Goal: Task Accomplishment & Management: Use online tool/utility

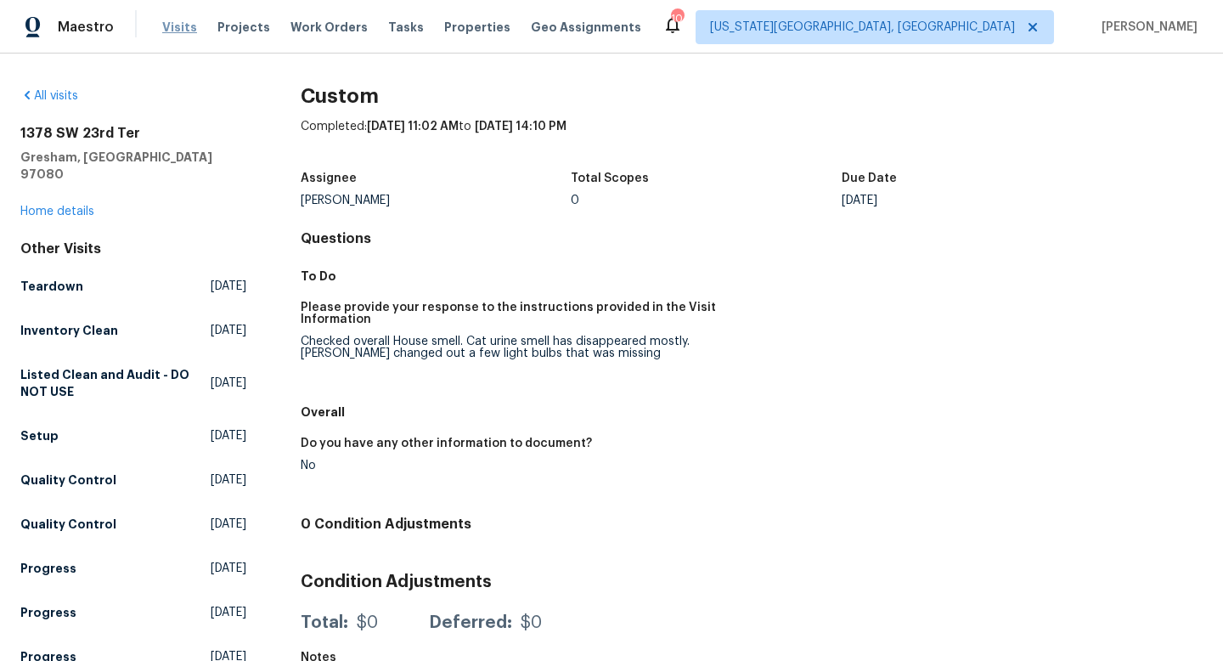
click at [165, 22] on span "Visits" at bounding box center [179, 27] width 35 height 17
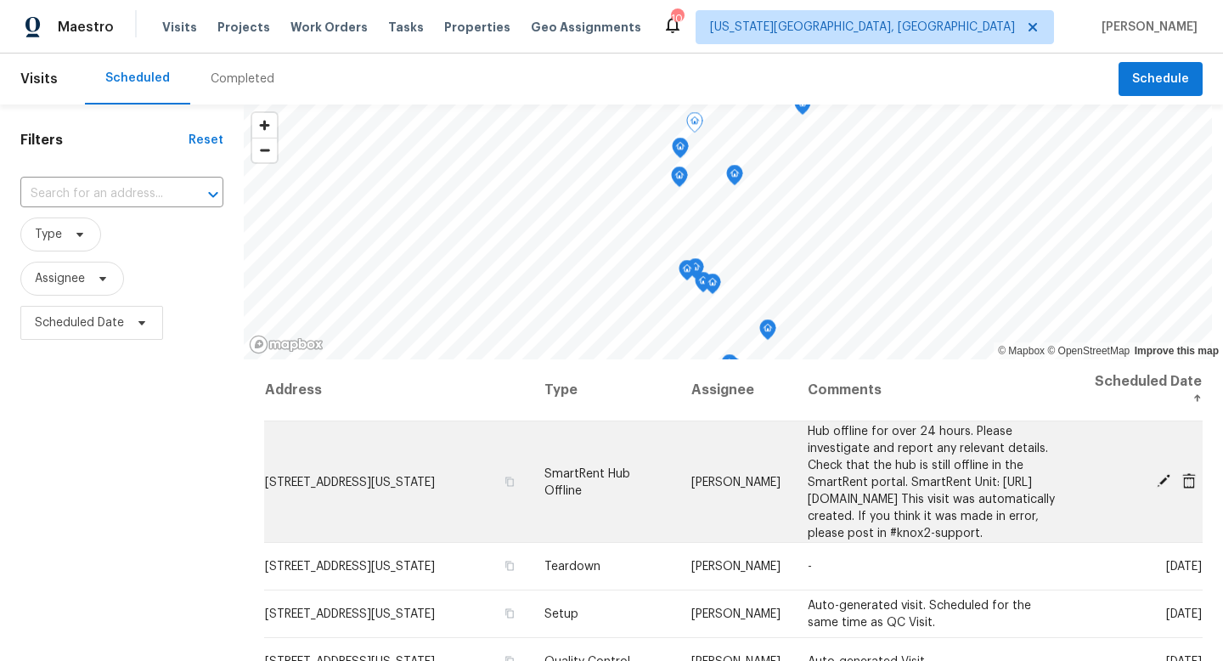
click at [1165, 488] on icon at bounding box center [1164, 481] width 14 height 14
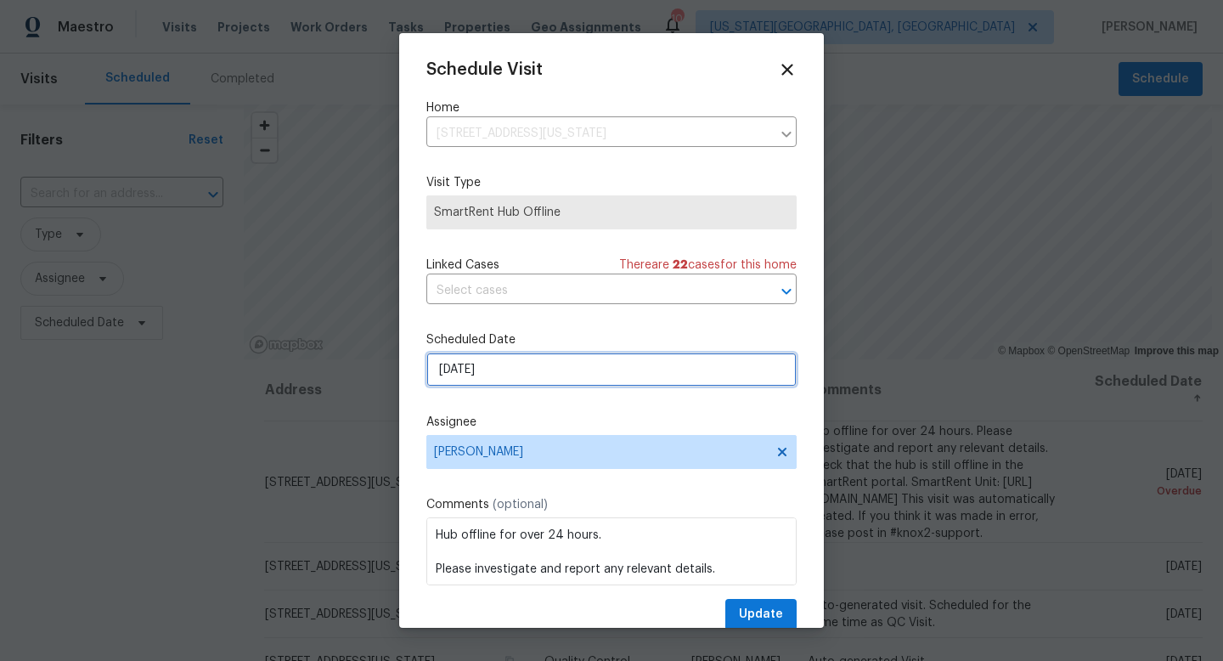
click at [510, 364] on input "[DATE]" at bounding box center [611, 370] width 370 height 34
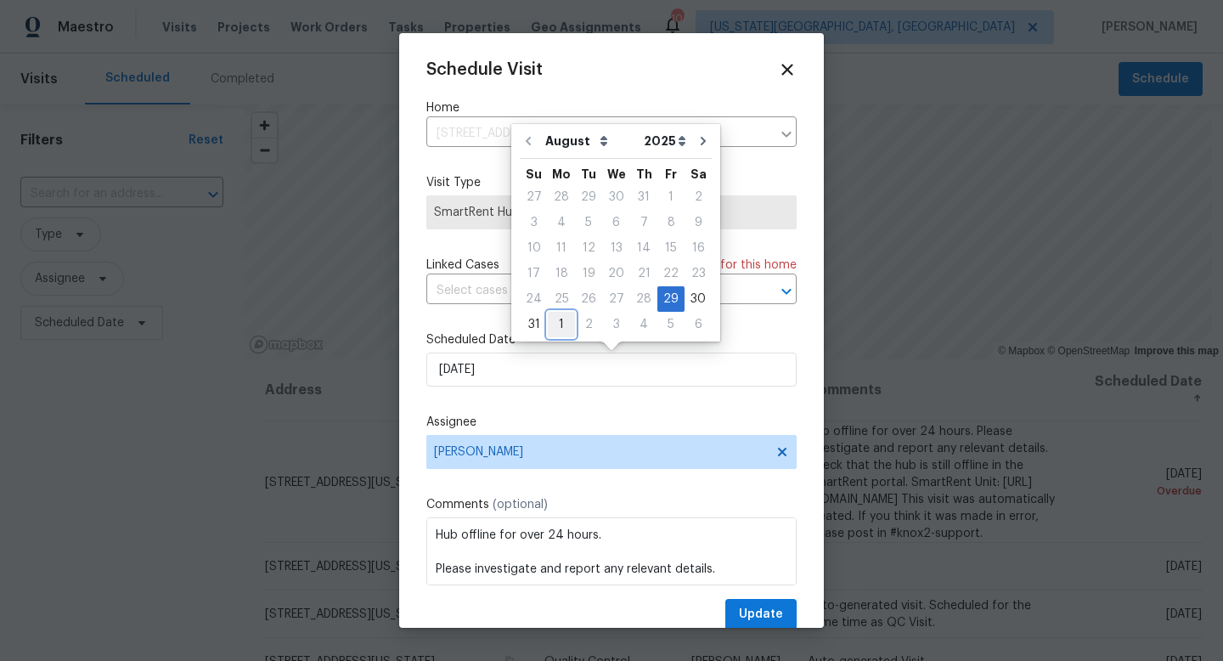
click at [557, 328] on div "1" at bounding box center [561, 325] width 27 height 24
type input "[DATE]"
select select "8"
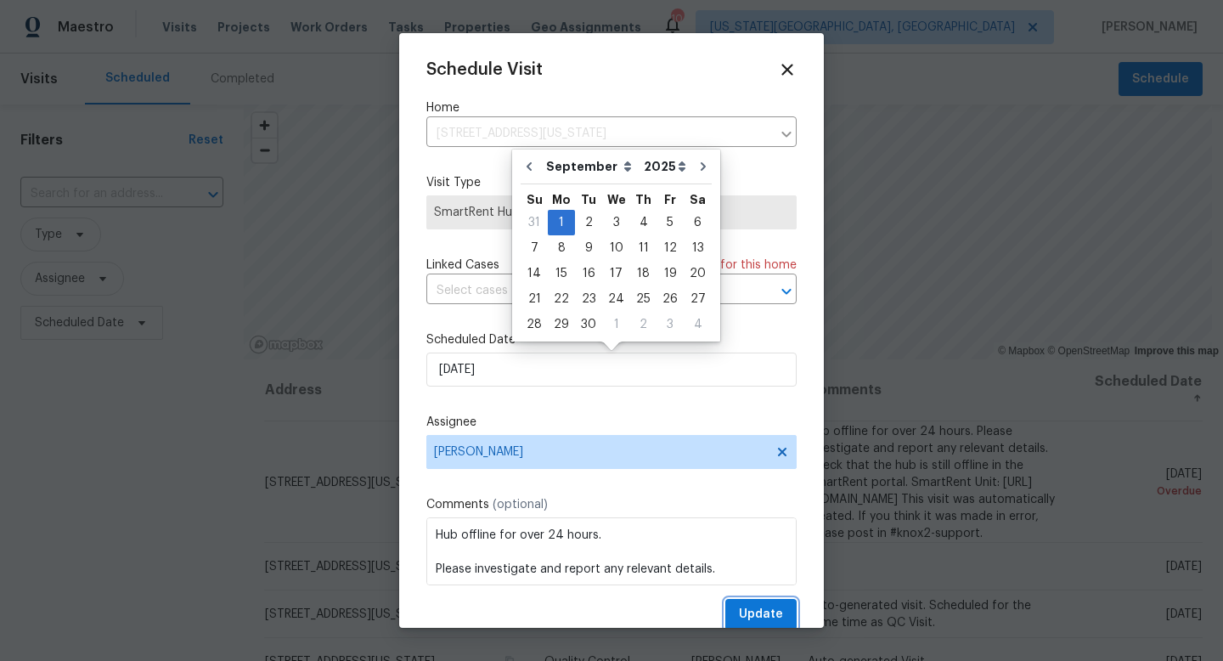
click at [759, 608] on span "Update" at bounding box center [761, 614] width 44 height 21
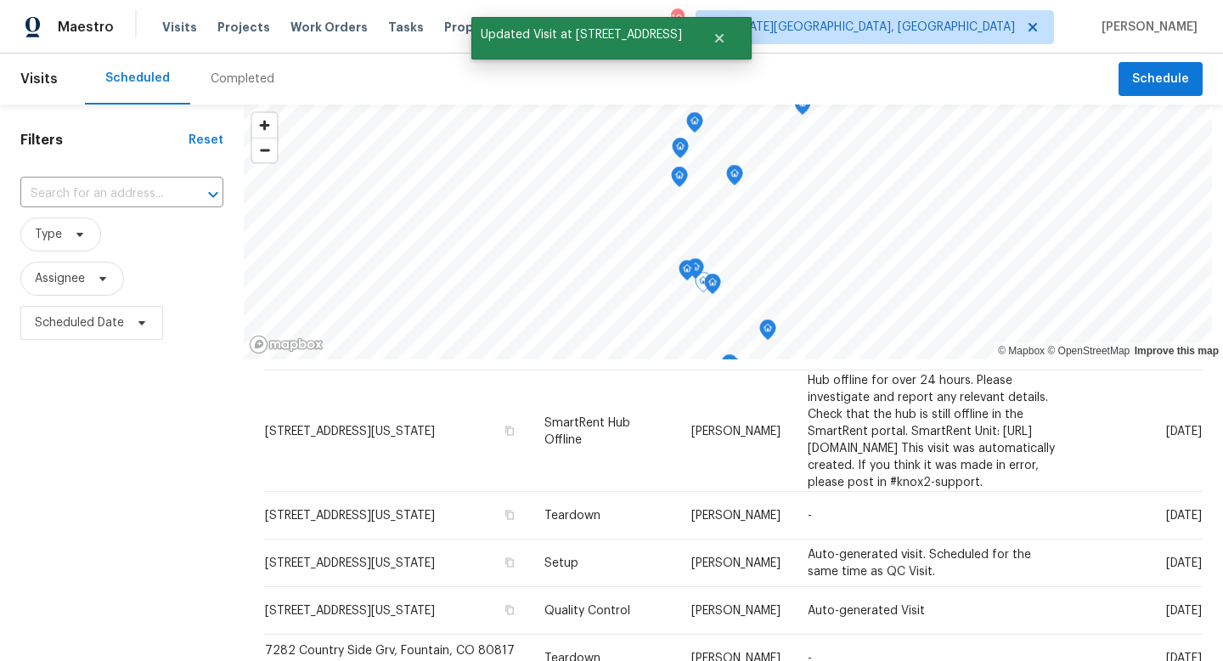
scroll to position [54, 0]
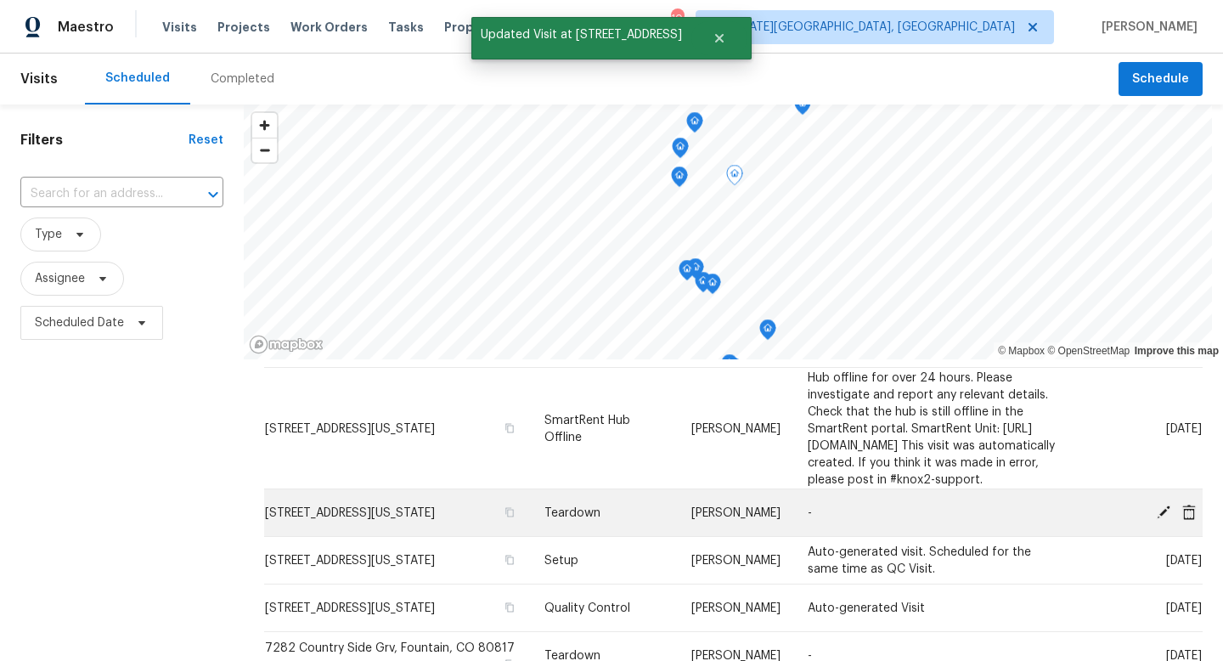
click at [1169, 519] on icon at bounding box center [1163, 511] width 15 height 15
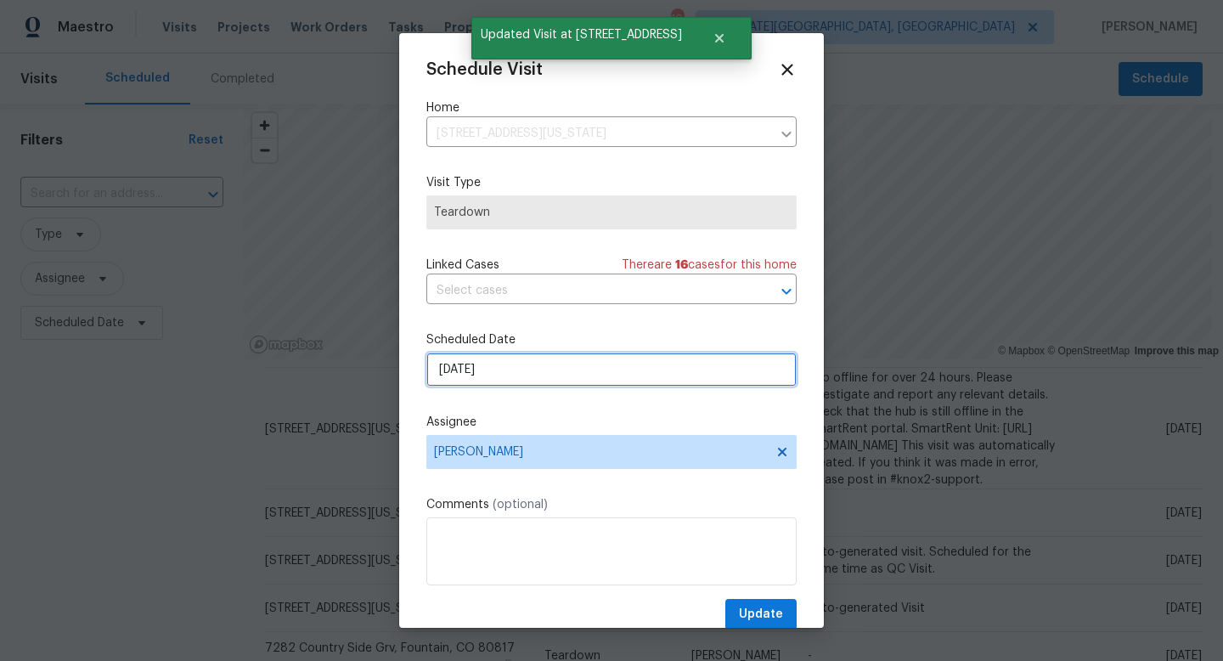
click at [506, 369] on input "[DATE]" at bounding box center [611, 370] width 370 height 34
select select "8"
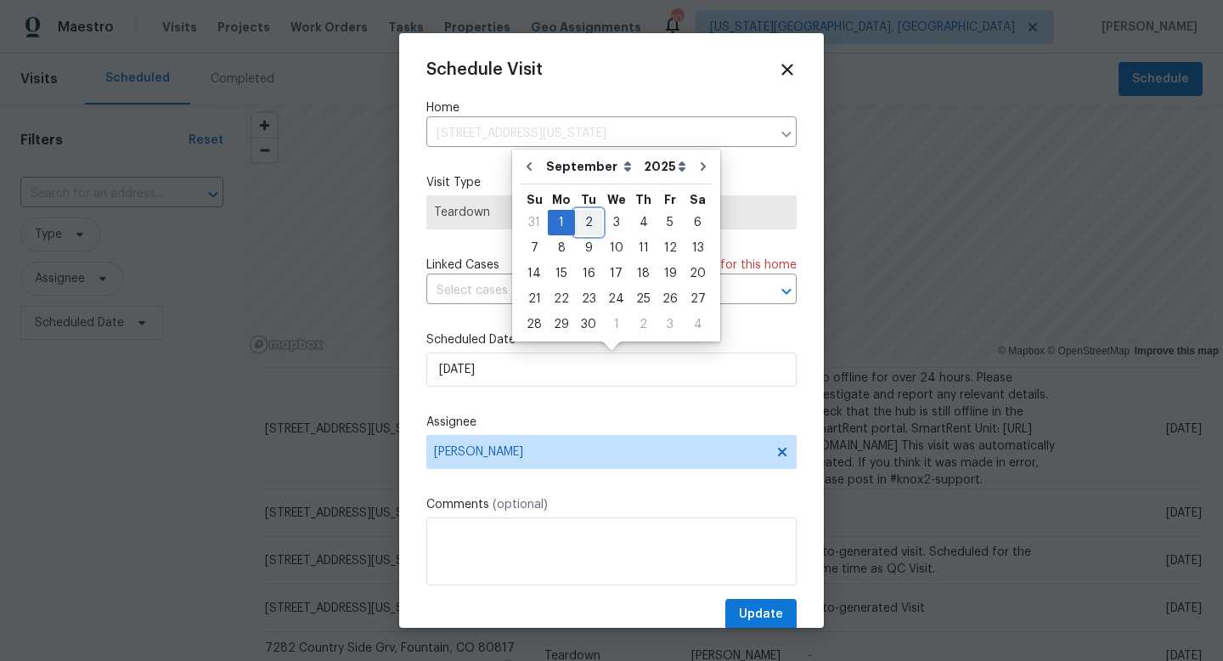
click at [589, 224] on div "2" at bounding box center [588, 223] width 27 height 24
type input "[DATE]"
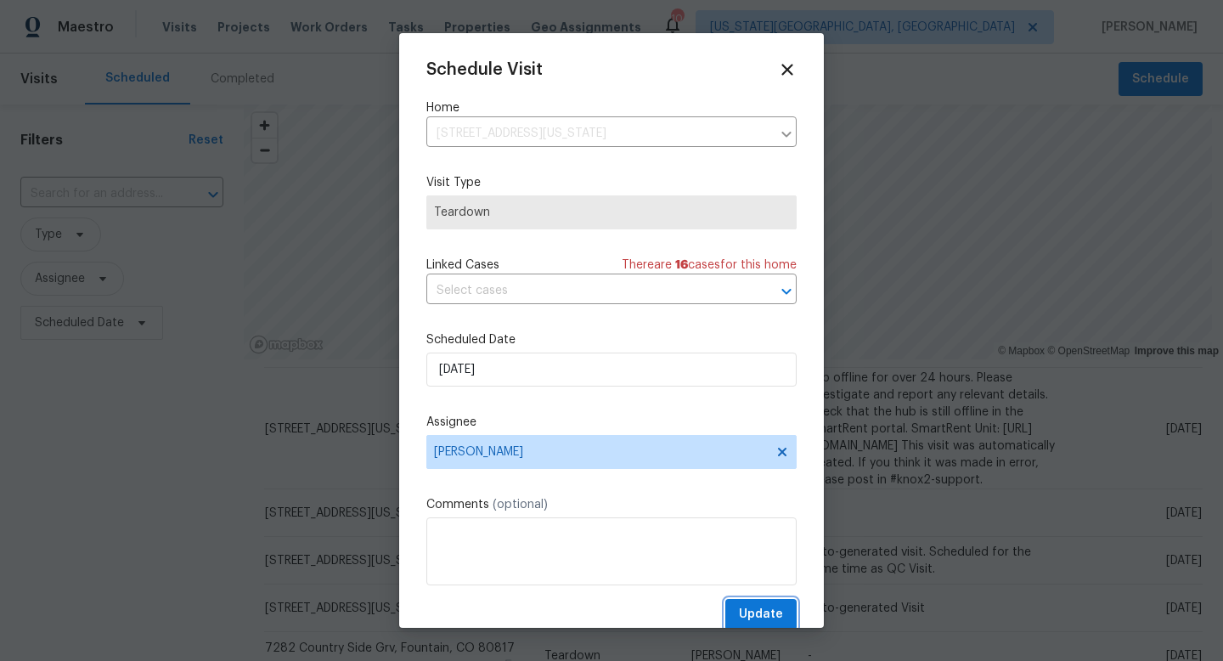
click at [750, 608] on span "Update" at bounding box center [761, 614] width 44 height 21
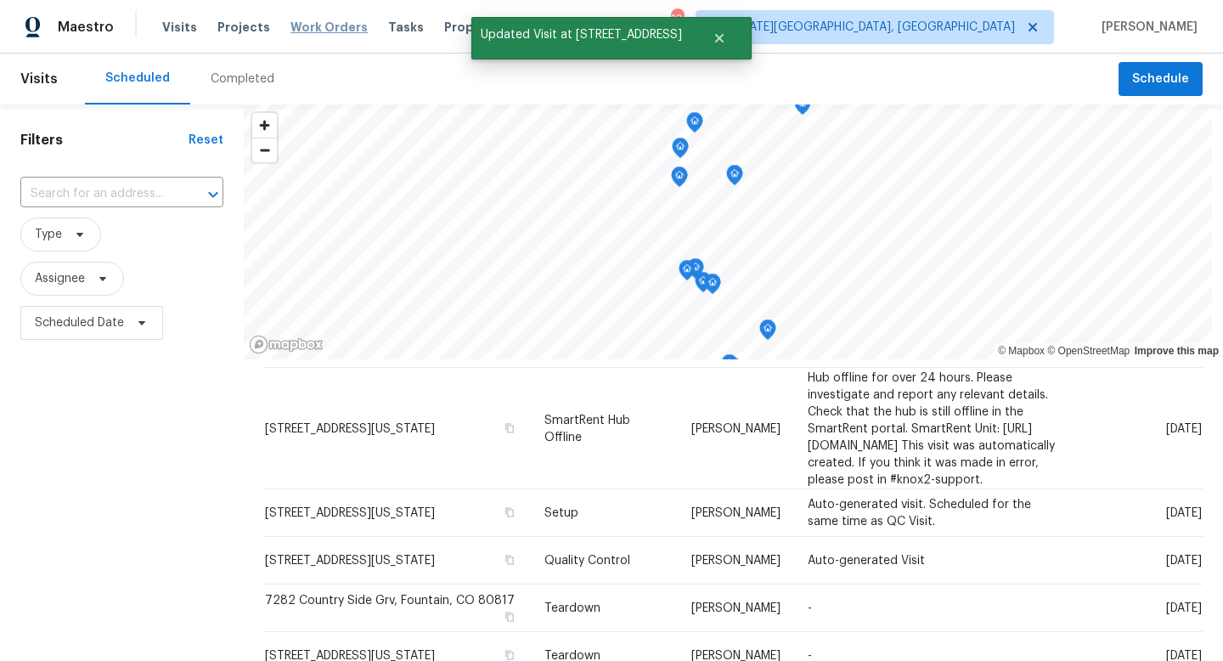
click at [324, 29] on span "Work Orders" at bounding box center [329, 27] width 77 height 17
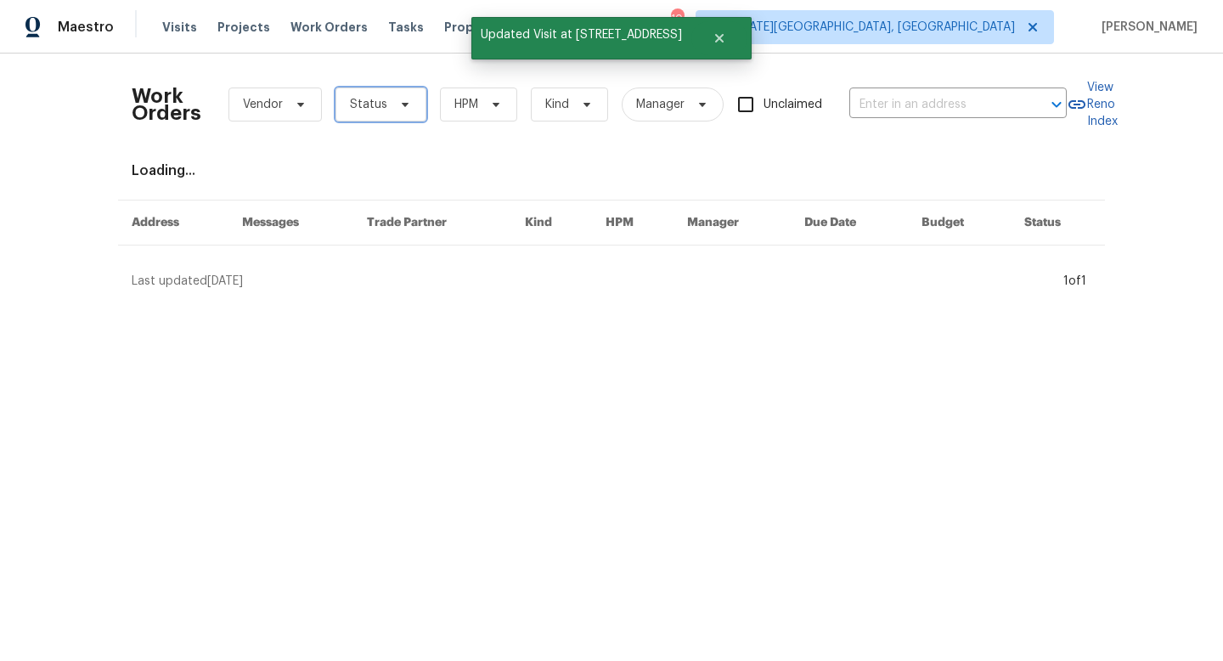
click at [361, 114] on span "Status" at bounding box center [381, 104] width 91 height 34
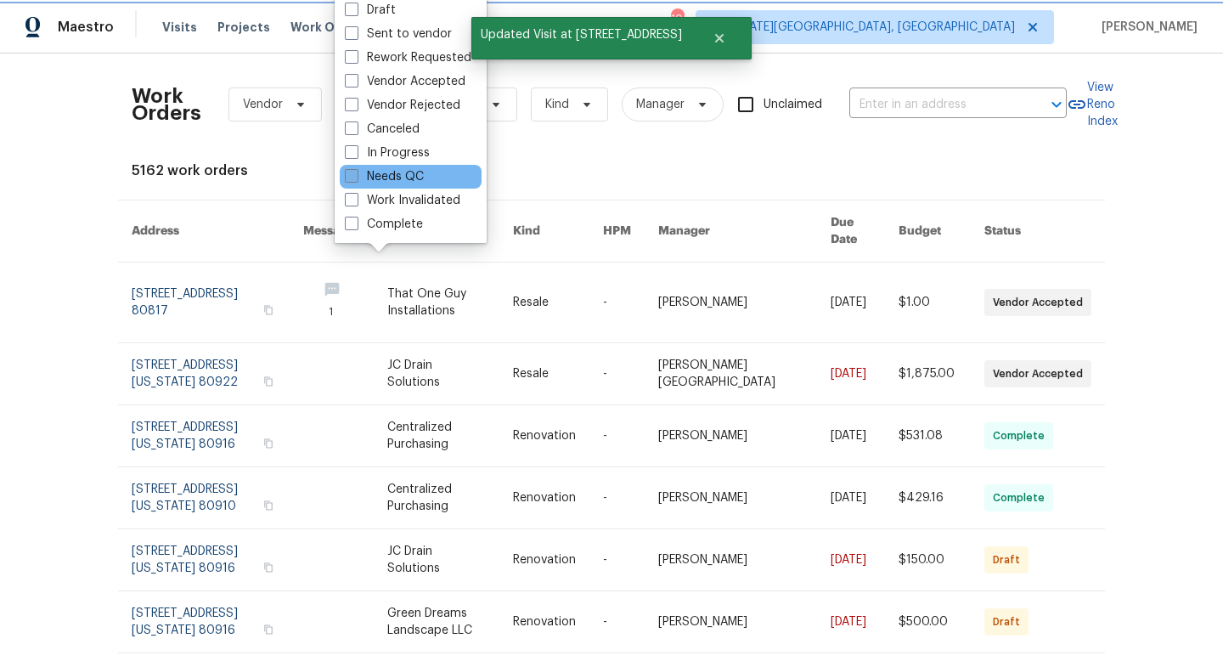
click at [360, 178] on label "Needs QC" at bounding box center [384, 176] width 79 height 17
click at [356, 178] on input "Needs QC" at bounding box center [350, 173] width 11 height 11
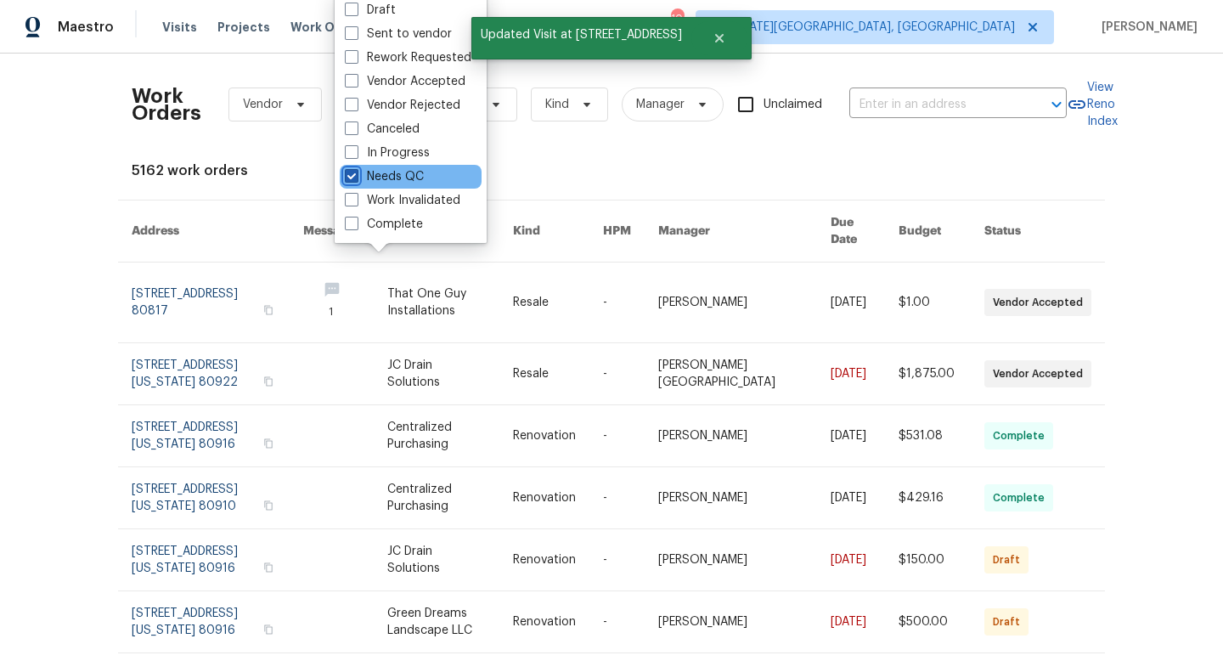
checkbox input "true"
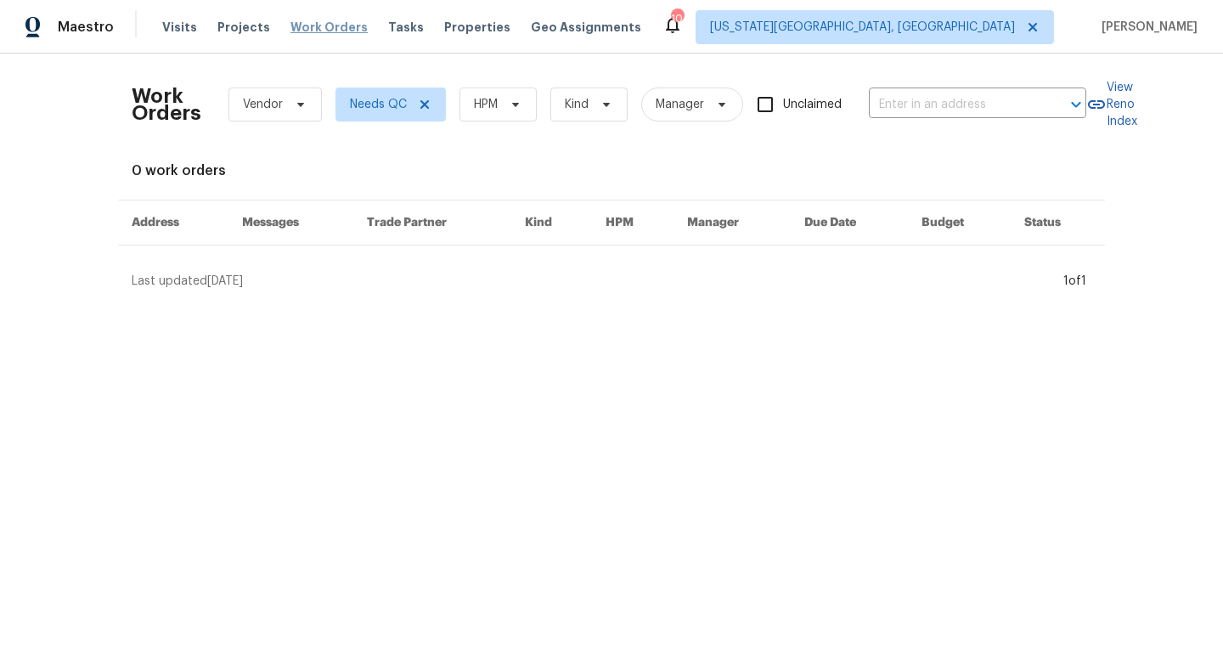
click at [326, 25] on span "Work Orders" at bounding box center [329, 27] width 77 height 17
